Goal: Task Accomplishment & Management: Use online tool/utility

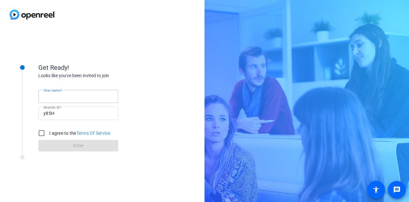
click at [89, 98] on input "Your name" at bounding box center [78, 96] width 70 height 8
type input "Gabby"
click at [43, 135] on input "I agree to the Terms Of Service" at bounding box center [41, 133] width 13 height 13
checkbox input "true"
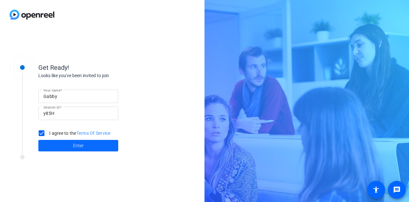
click at [51, 145] on span at bounding box center [78, 145] width 80 height 15
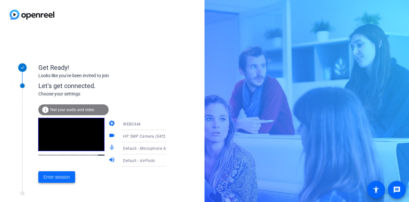
click at [61, 174] on span "Enter session" at bounding box center [56, 177] width 27 height 7
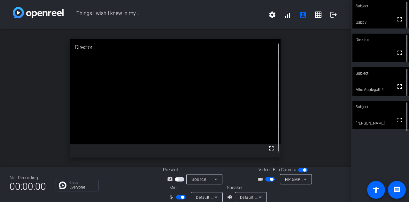
click at [383, 121] on video at bounding box center [381, 115] width 57 height 28
click at [177, 194] on mat-slide-toggle at bounding box center [181, 196] width 11 height 7
click at [178, 198] on span "button" at bounding box center [181, 197] width 10 height 4
click at [182, 196] on span "button" at bounding box center [181, 197] width 10 height 4
click at [178, 195] on span "button" at bounding box center [181, 197] width 10 height 4
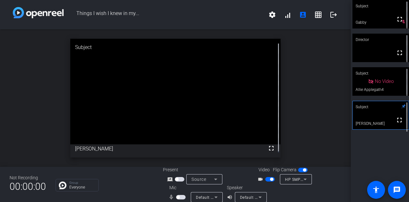
click at [183, 197] on span "button" at bounding box center [181, 197] width 10 height 4
click at [178, 197] on span "button" at bounding box center [181, 197] width 10 height 4
click at [182, 199] on span "button" at bounding box center [181, 197] width 10 height 4
click at [178, 196] on span "button" at bounding box center [181, 197] width 10 height 4
click at [182, 197] on span "button" at bounding box center [181, 197] width 10 height 4
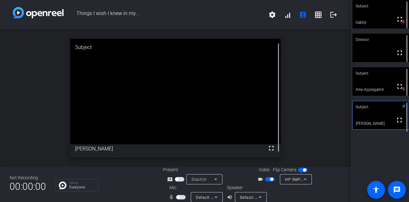
click at [180, 197] on span "button" at bounding box center [181, 197] width 10 height 4
click at [177, 197] on span "button" at bounding box center [181, 197] width 10 height 4
click at [180, 196] on span "button" at bounding box center [181, 197] width 10 height 4
